Goal: Navigation & Orientation: Find specific page/section

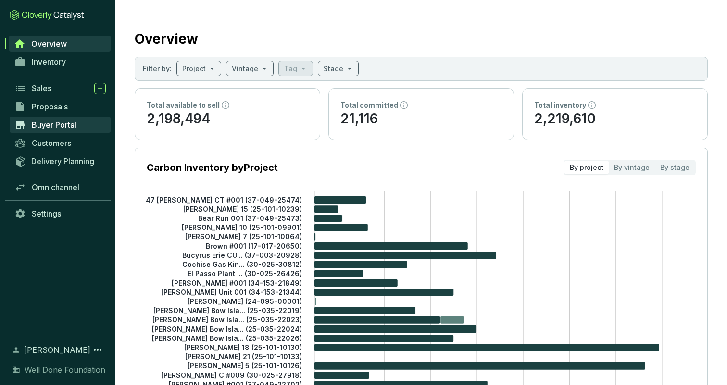
click at [55, 122] on span "Buyer Portal" at bounding box center [54, 125] width 45 height 10
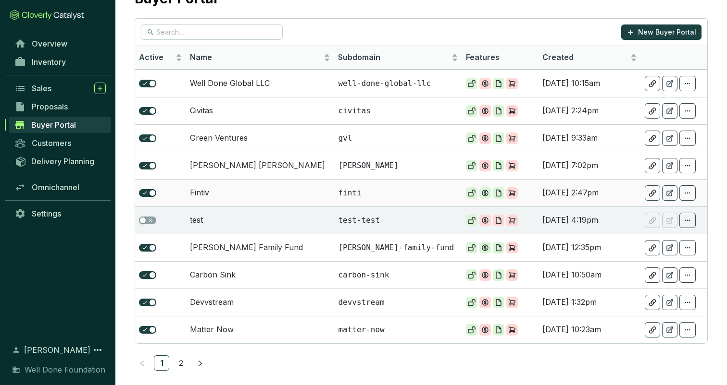
scroll to position [47, 0]
click at [306, 82] on td "Well Done Global LLC" at bounding box center [260, 82] width 148 height 27
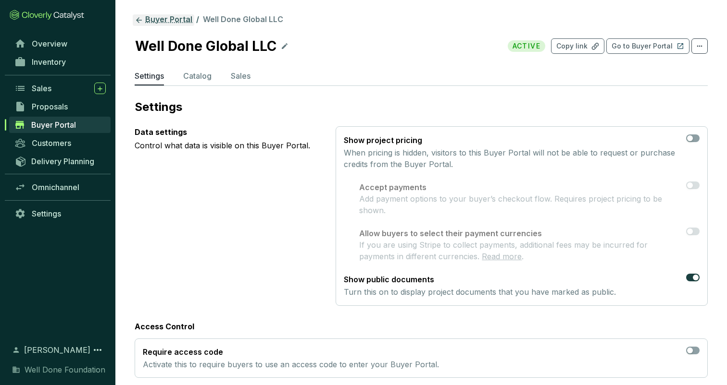
click at [141, 19] on icon at bounding box center [139, 20] width 9 height 9
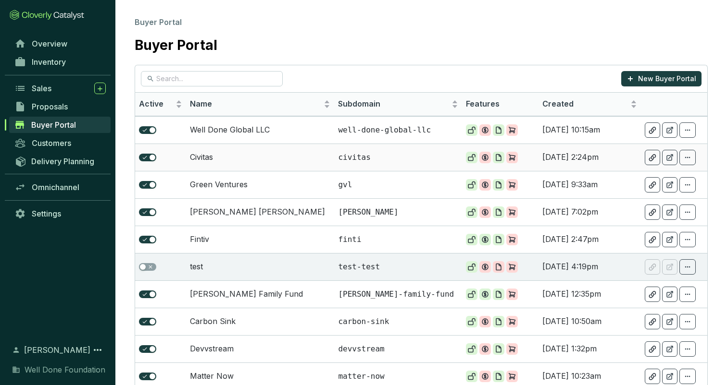
click at [207, 159] on td "Civitas" at bounding box center [260, 157] width 148 height 27
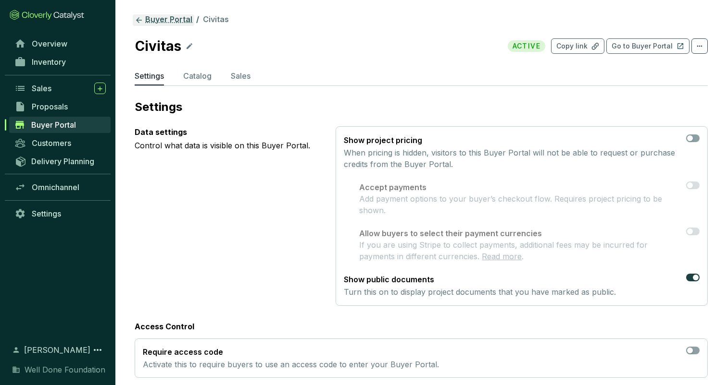
click at [152, 18] on link "Buyer Portal" at bounding box center [164, 20] width 62 height 12
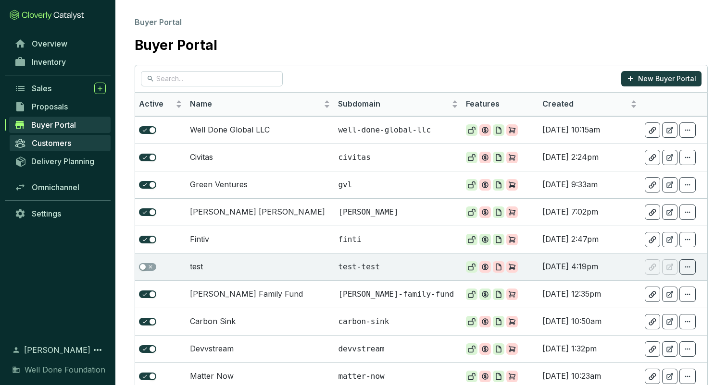
click at [49, 143] on span "Customers" at bounding box center [51, 143] width 39 height 10
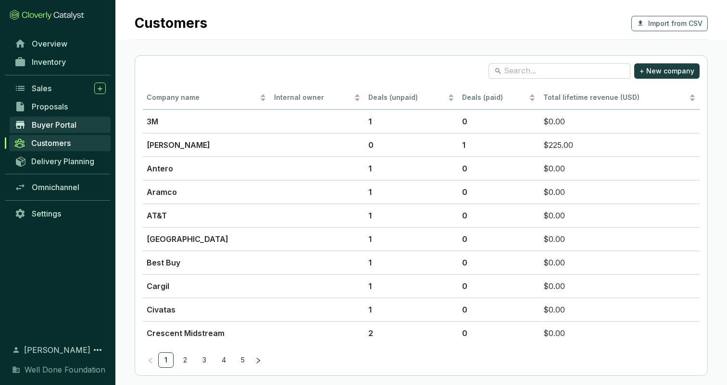
click at [39, 125] on span "Buyer Portal" at bounding box center [54, 125] width 45 height 10
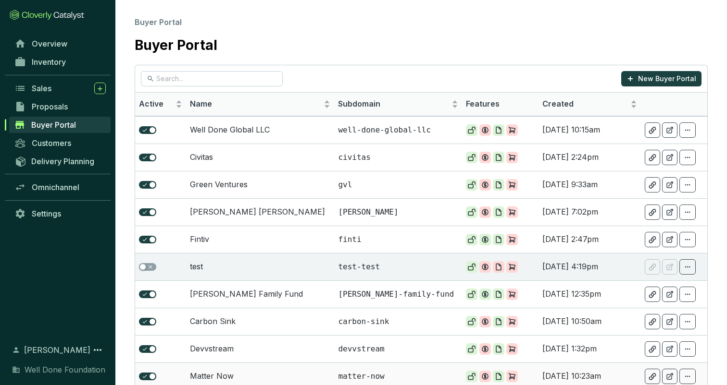
scroll to position [47, 0]
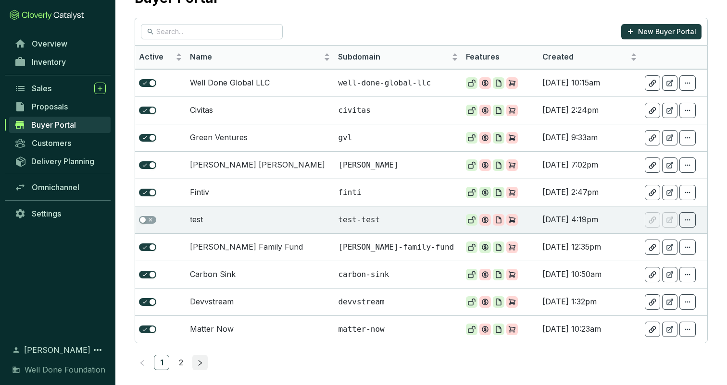
click at [195, 360] on button "button" at bounding box center [199, 362] width 15 height 15
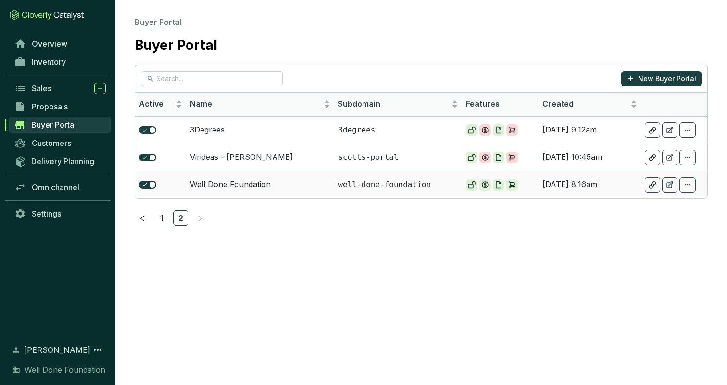
click at [216, 186] on td "Well Done Foundation" at bounding box center [260, 184] width 148 height 27
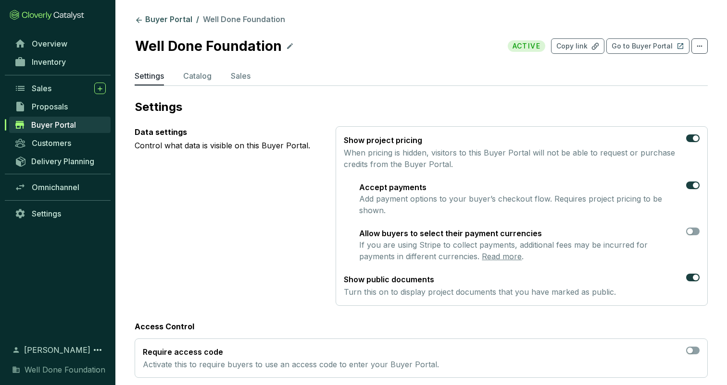
scroll to position [2, 0]
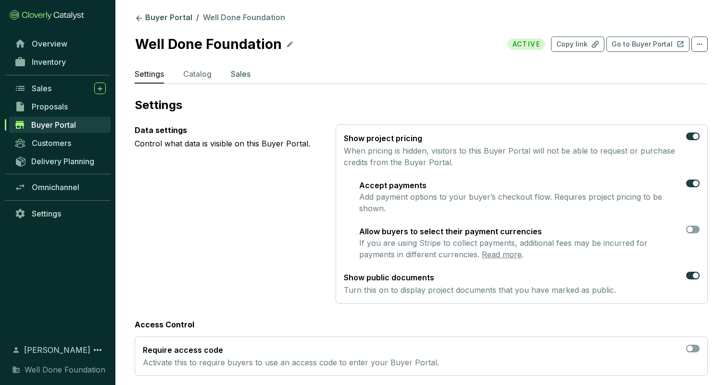
click at [238, 74] on p "Sales" at bounding box center [241, 74] width 20 height 12
